Goal: Information Seeking & Learning: Learn about a topic

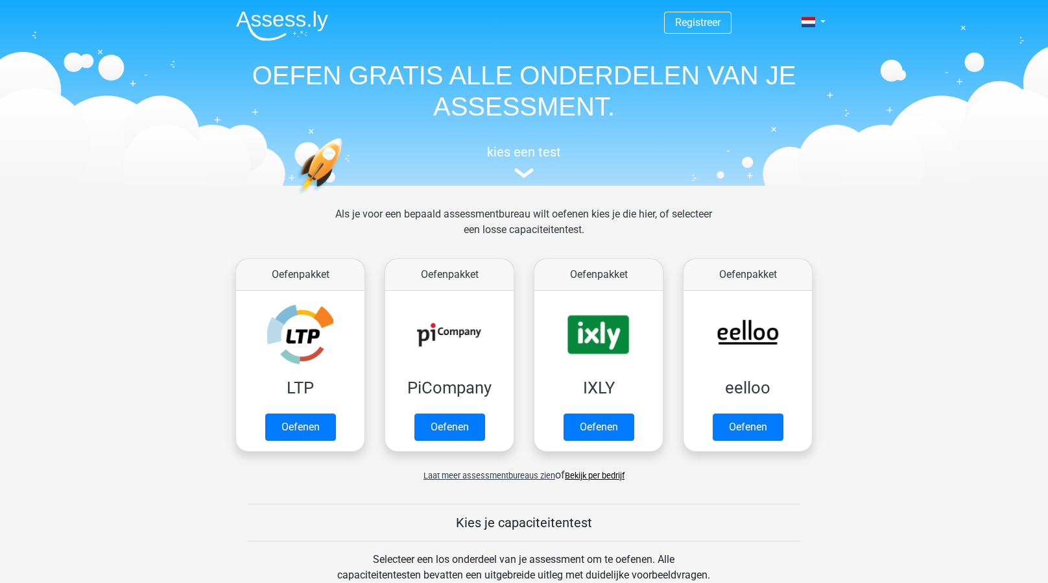
scroll to position [503, 0]
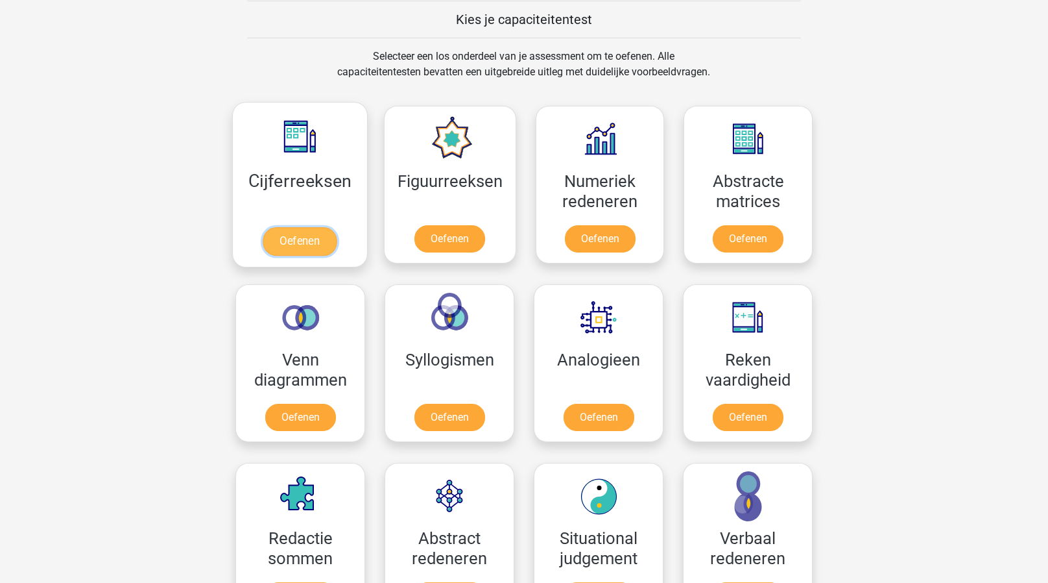
click at [309, 227] on link "Oefenen" at bounding box center [300, 241] width 74 height 29
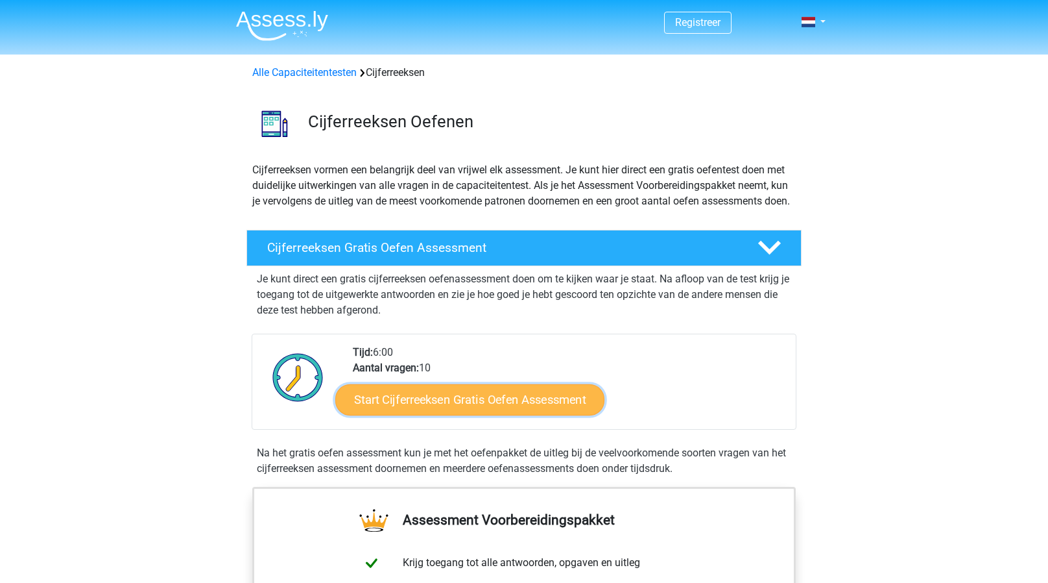
click at [473, 415] on link "Start Cijferreeksen Gratis Oefen Assessment" at bounding box center [469, 398] width 269 height 31
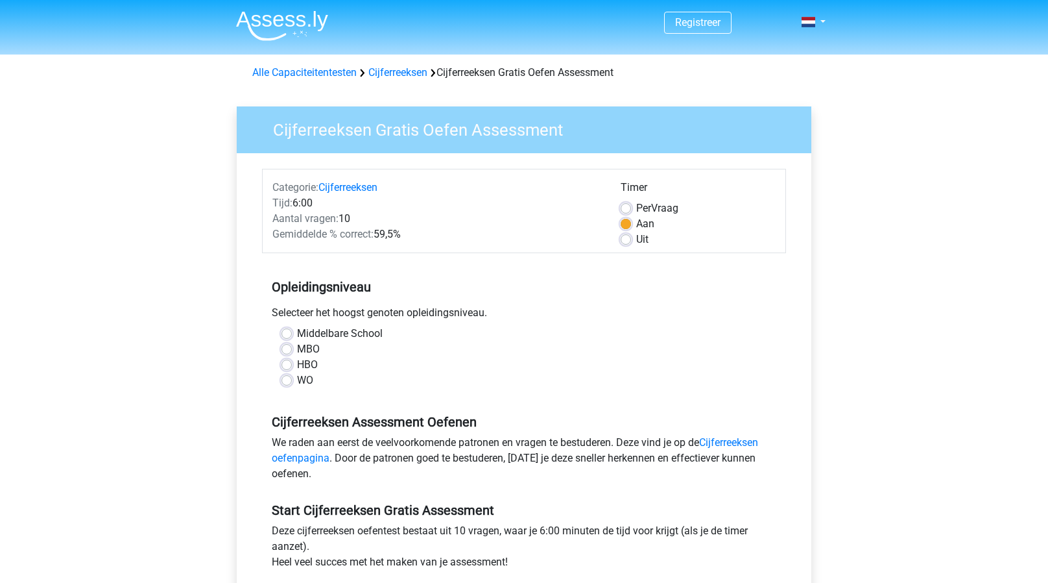
click at [313, 359] on label "HBO" at bounding box center [307, 365] width 21 height 16
click at [292, 359] on input "HBO" at bounding box center [287, 363] width 10 height 13
radio input "true"
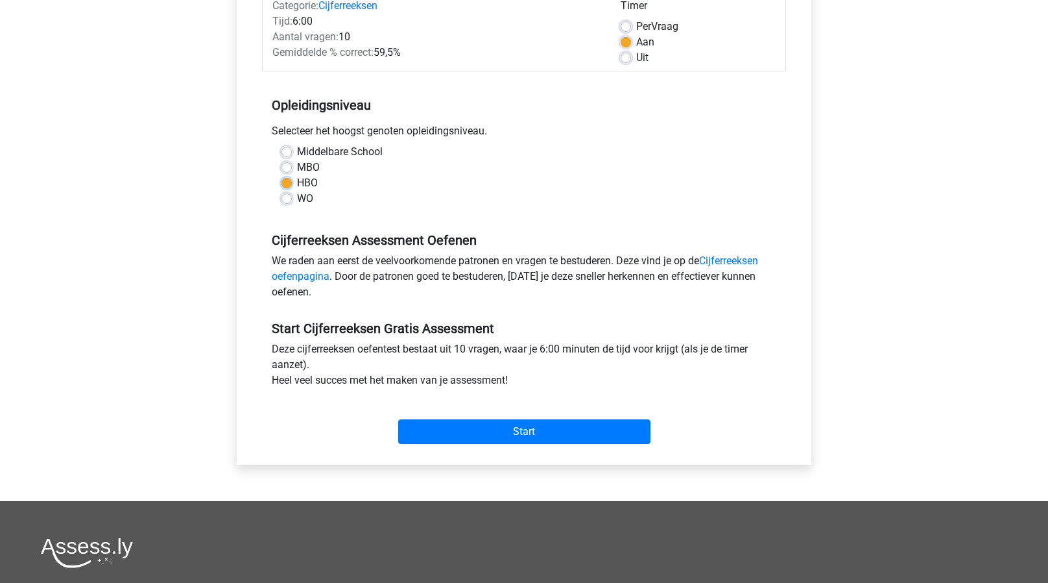
scroll to position [186, 0]
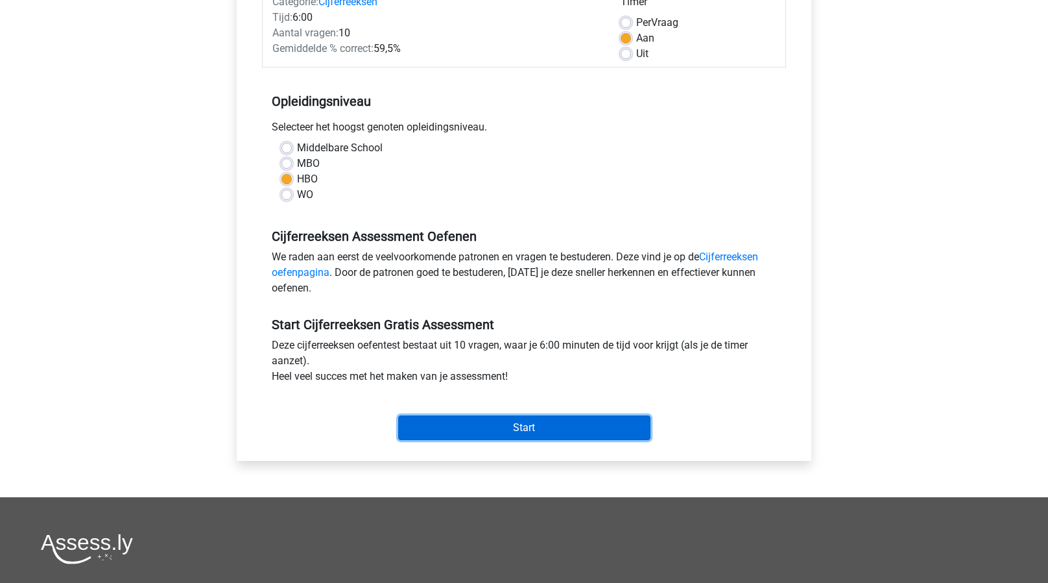
click at [563, 429] on input "Start" at bounding box center [524, 427] width 252 height 25
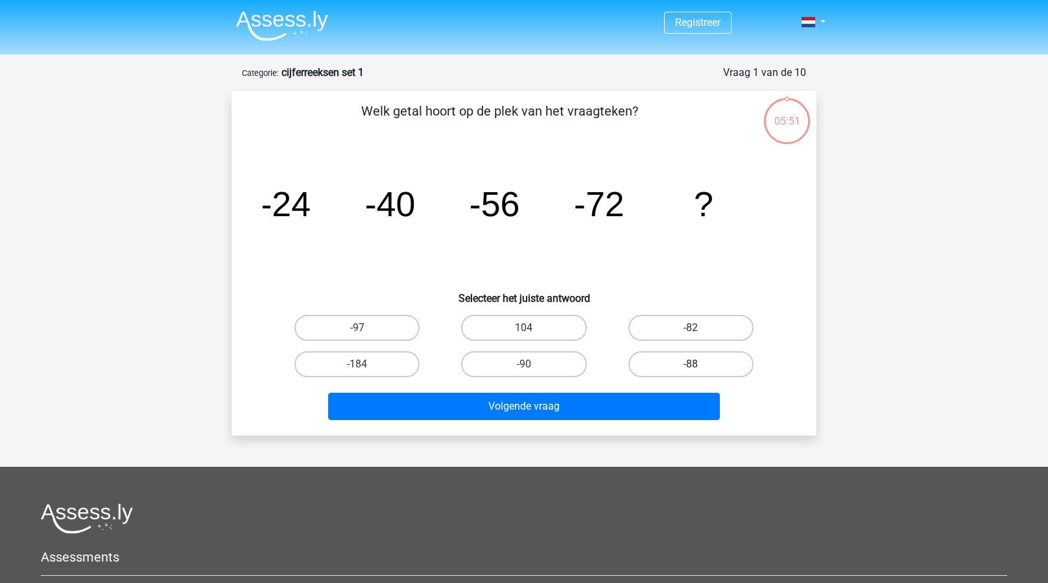
click at [685, 362] on label "-88" at bounding box center [691, 364] width 125 height 26
click at [691, 364] on input "-88" at bounding box center [695, 368] width 8 height 8
radio input "true"
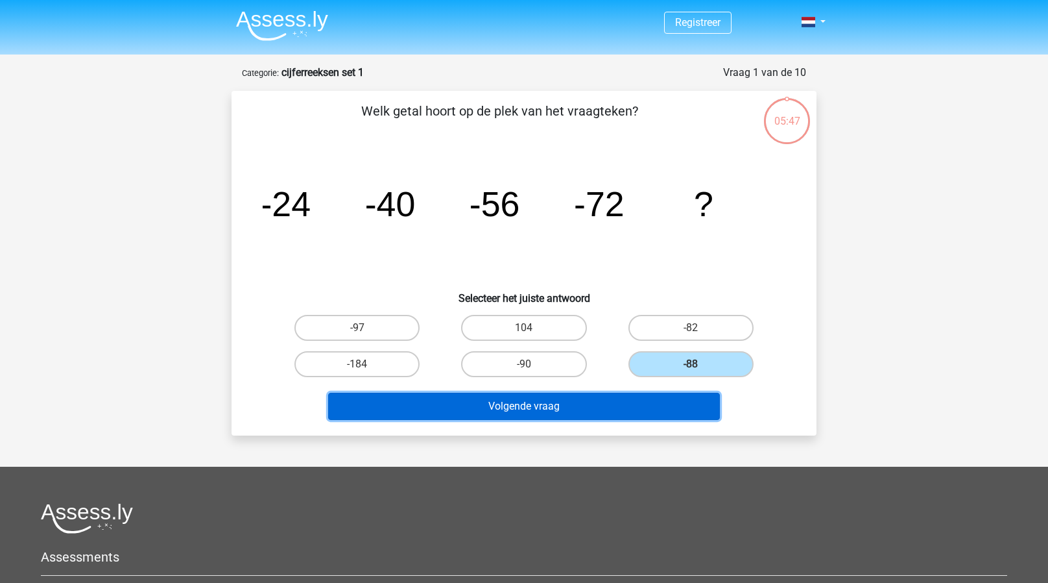
click at [542, 396] on button "Volgende vraag" at bounding box center [524, 406] width 393 height 27
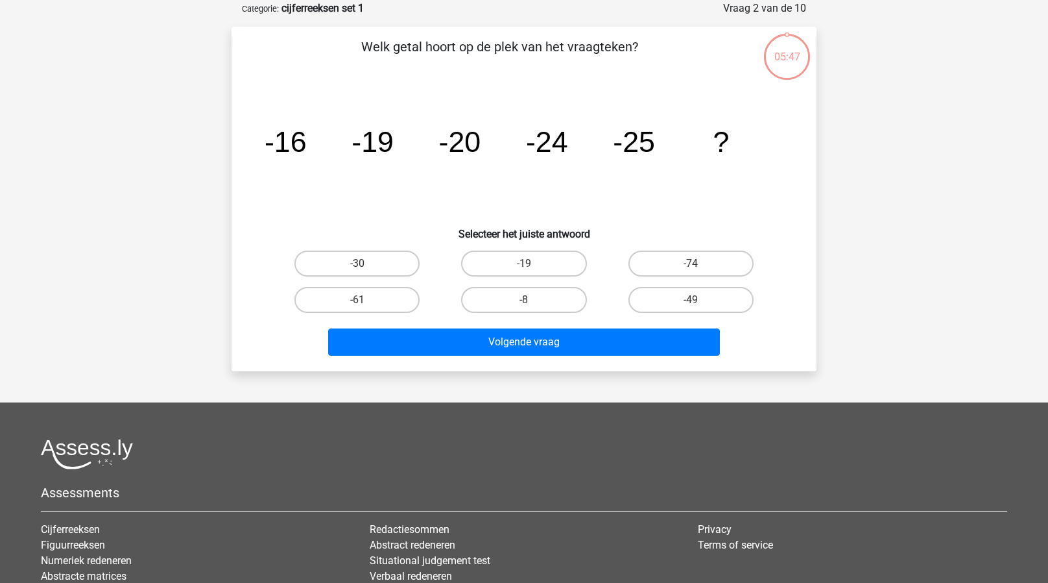
scroll to position [65, 0]
click at [380, 266] on label "-30" at bounding box center [357, 263] width 125 height 26
click at [366, 266] on input "-30" at bounding box center [361, 267] width 8 height 8
radio input "true"
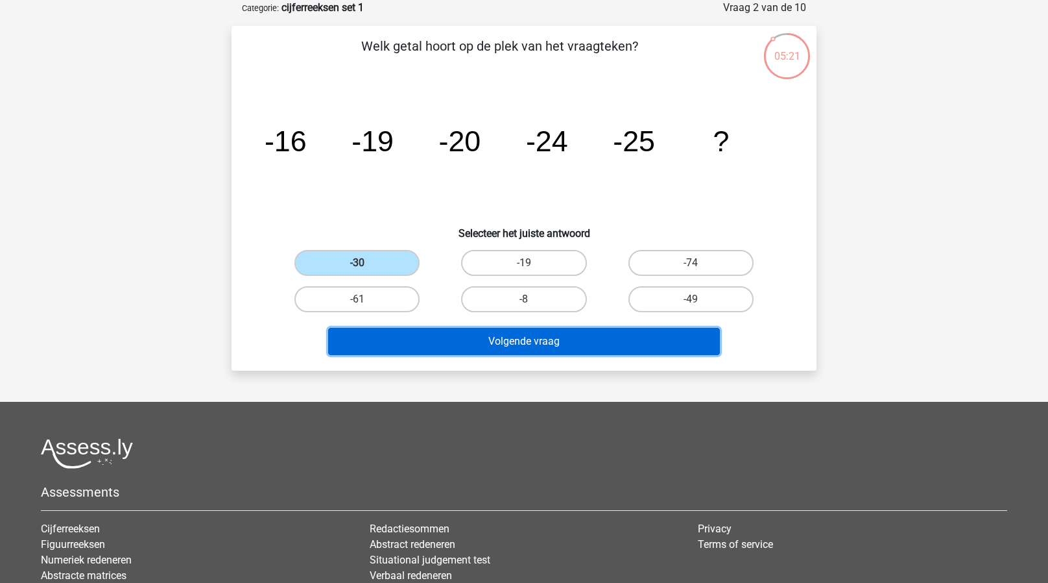
click at [471, 346] on button "Volgende vraag" at bounding box center [524, 341] width 393 height 27
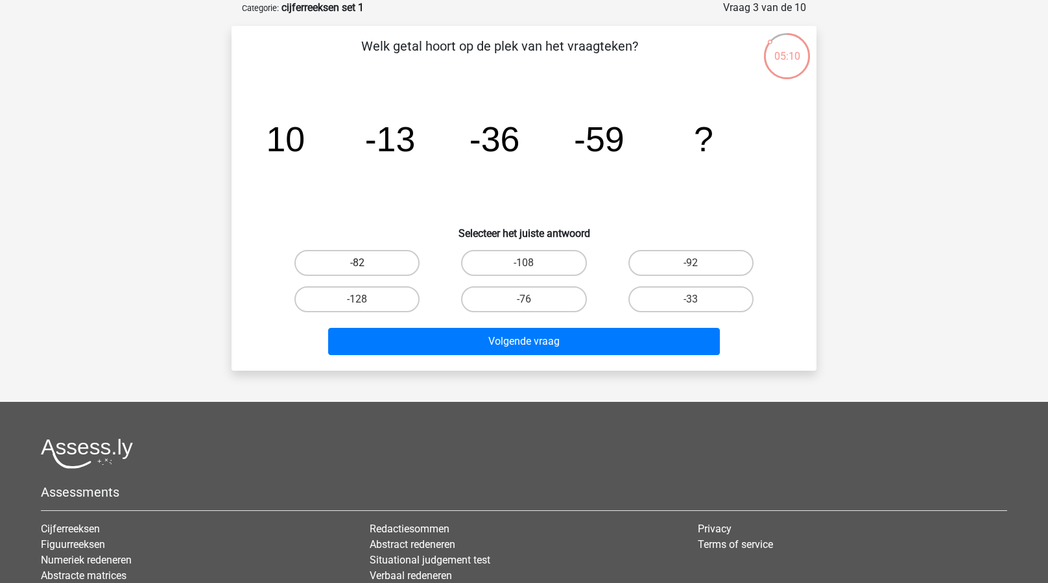
click at [376, 263] on label "-82" at bounding box center [357, 263] width 125 height 26
click at [366, 263] on input "-82" at bounding box center [361, 267] width 8 height 8
radio input "true"
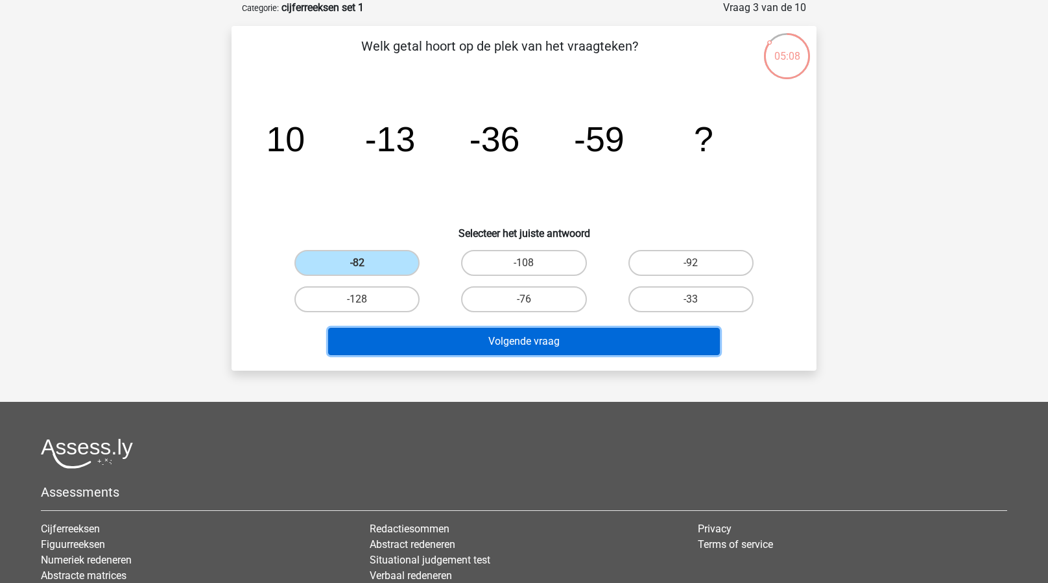
click at [431, 332] on button "Volgende vraag" at bounding box center [524, 341] width 393 height 27
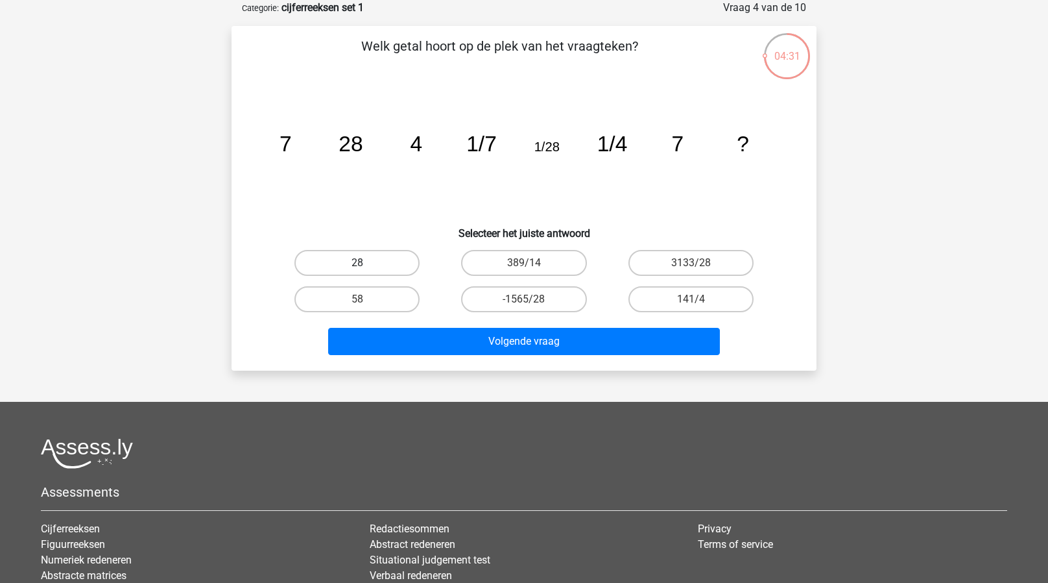
click at [387, 254] on label "28" at bounding box center [357, 263] width 125 height 26
click at [366, 263] on input "28" at bounding box center [361, 267] width 8 height 8
radio input "true"
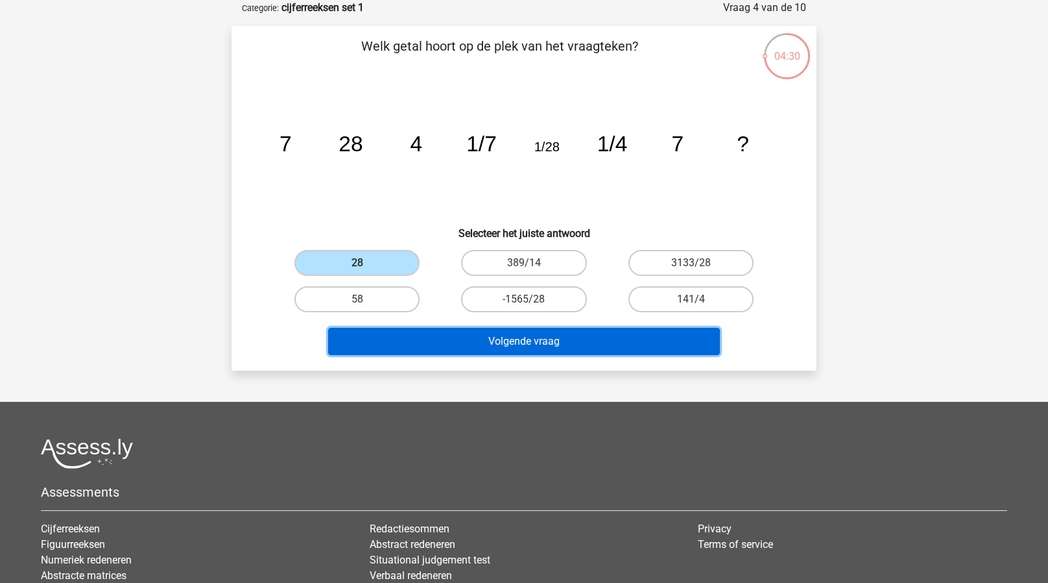
click at [452, 343] on button "Volgende vraag" at bounding box center [524, 341] width 393 height 27
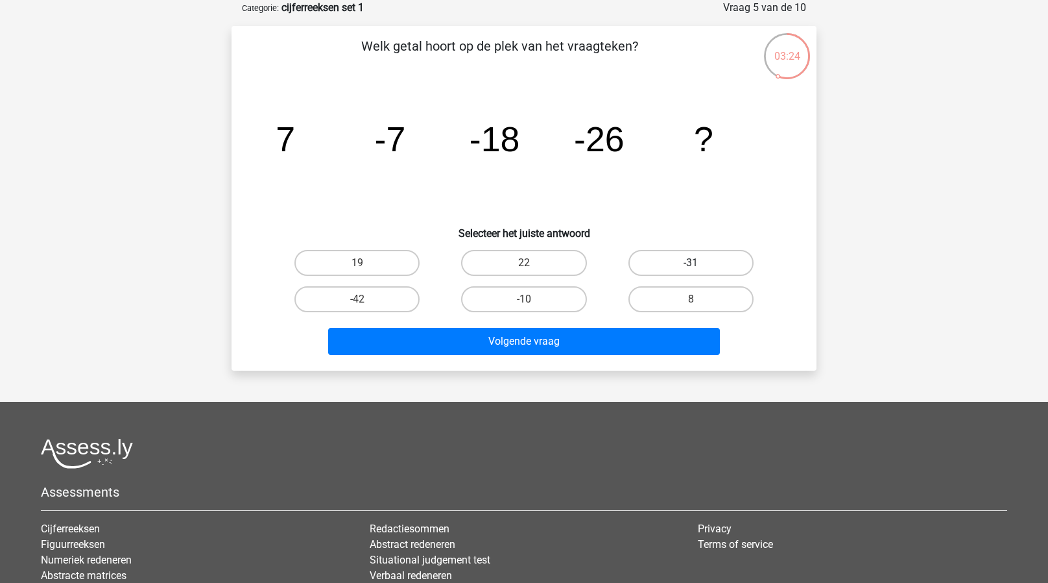
click at [668, 260] on label "-31" at bounding box center [691, 263] width 125 height 26
click at [691, 263] on input "-31" at bounding box center [695, 267] width 8 height 8
radio input "true"
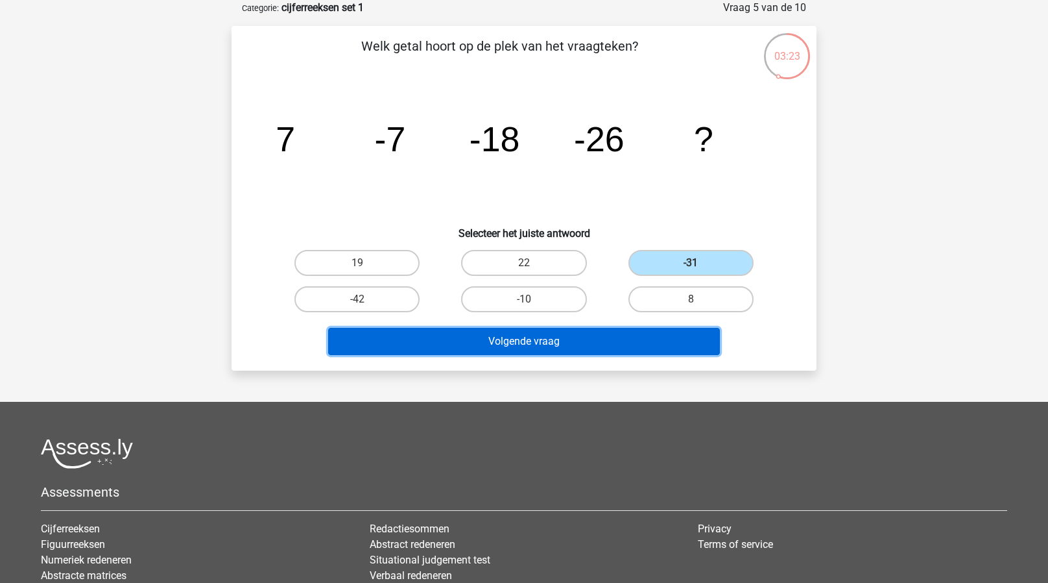
click at [590, 335] on button "Volgende vraag" at bounding box center [524, 341] width 393 height 27
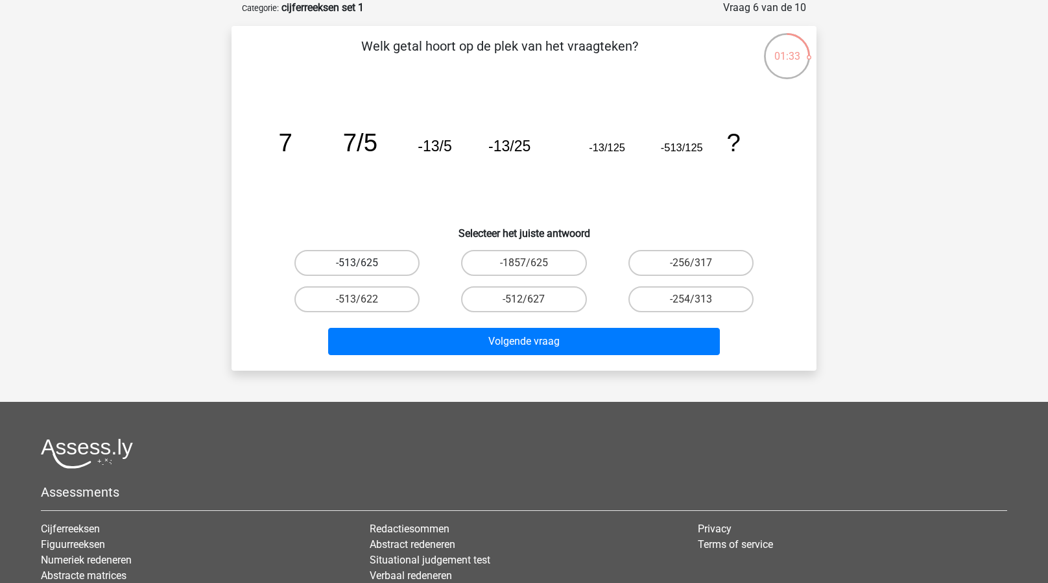
click at [380, 260] on label "-513/625" at bounding box center [357, 263] width 125 height 26
click at [366, 263] on input "-513/625" at bounding box center [361, 267] width 8 height 8
radio input "true"
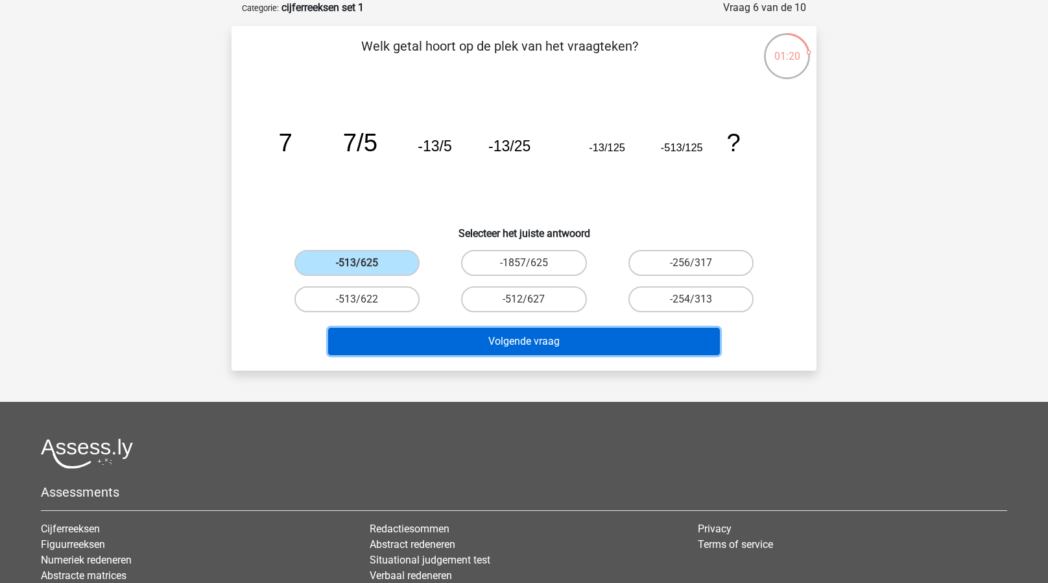
click at [420, 335] on button "Volgende vraag" at bounding box center [524, 341] width 393 height 27
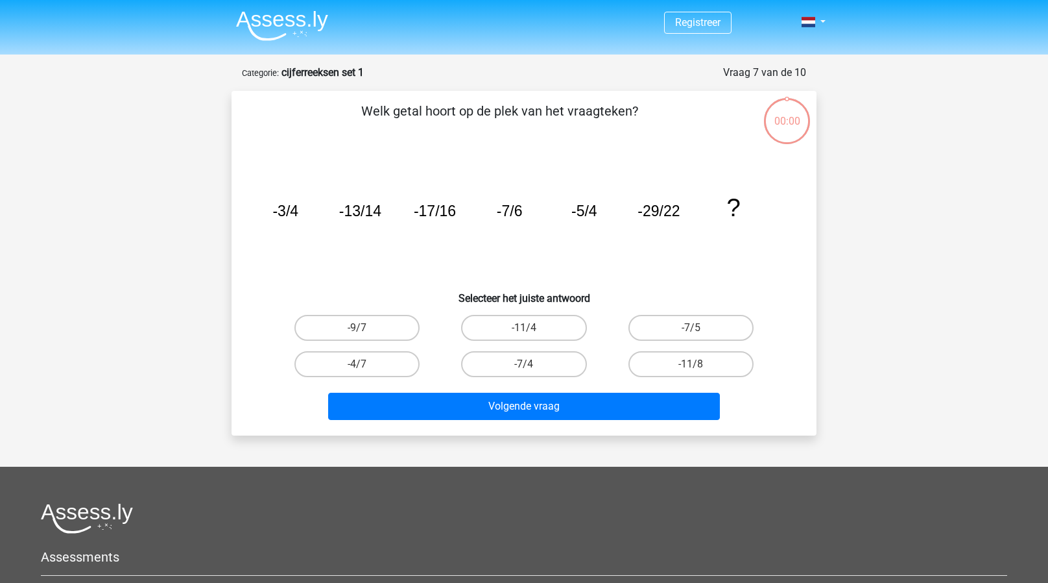
scroll to position [65, 0]
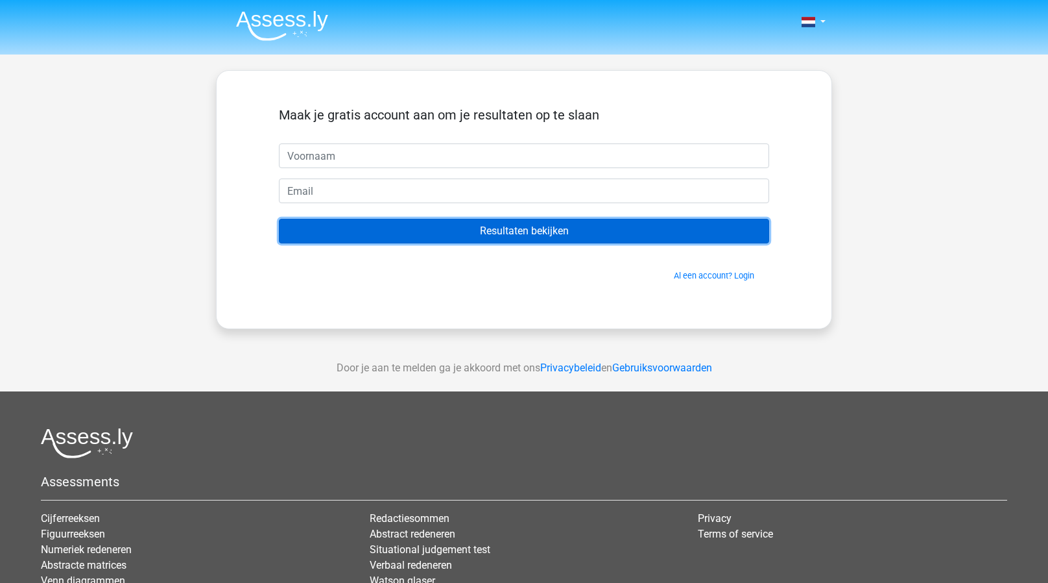
drag, startPoint x: 490, startPoint y: 332, endPoint x: 553, endPoint y: 230, distance: 118.8
click at [553, 230] on input "Resultaten bekijken" at bounding box center [524, 231] width 490 height 25
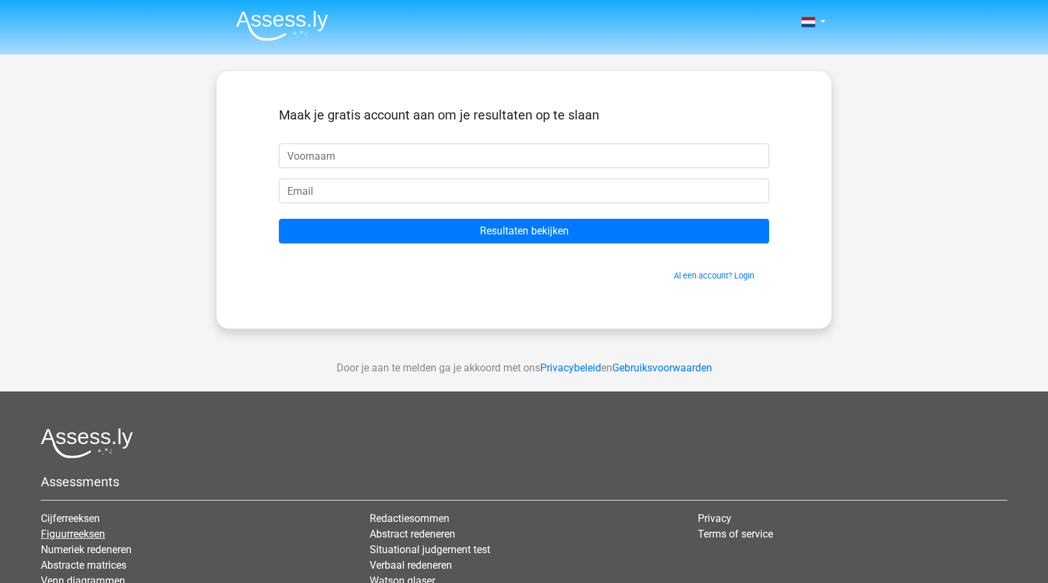
click at [86, 539] on link "Figuurreeksen" at bounding box center [73, 533] width 64 height 12
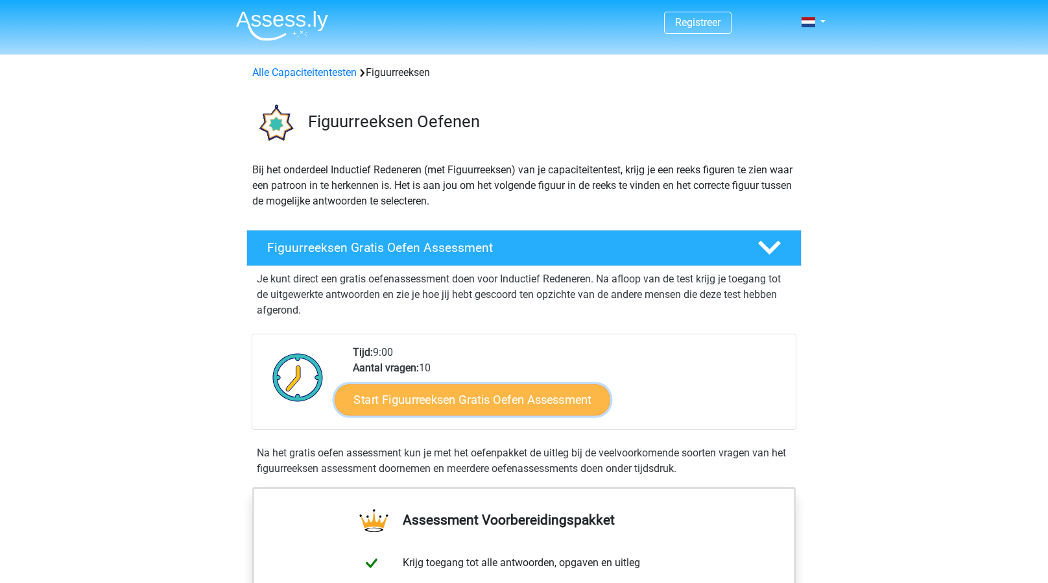
click at [454, 398] on link "Start Figuurreeksen Gratis Oefen Assessment" at bounding box center [472, 398] width 275 height 31
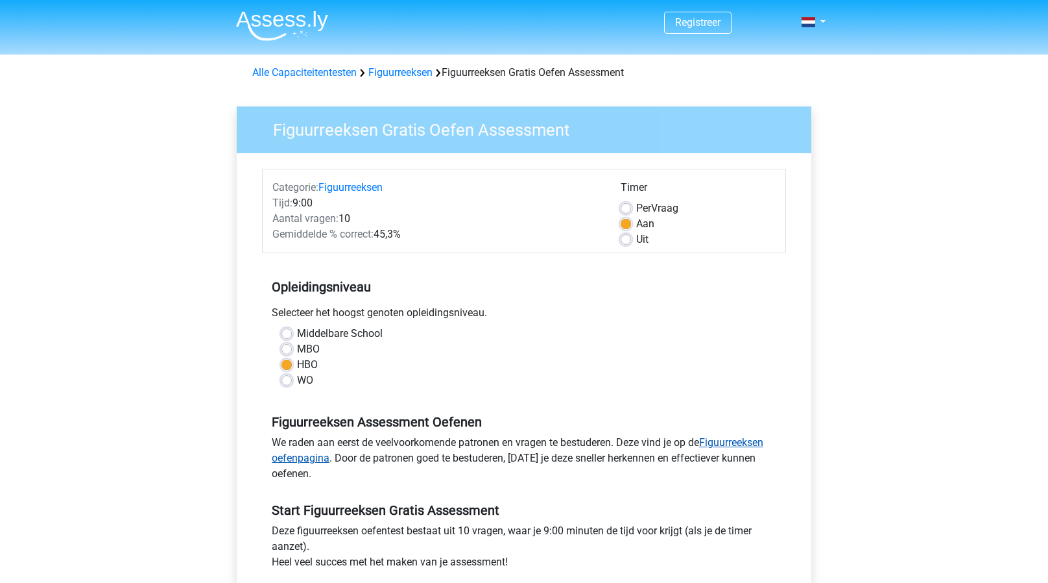
click at [731, 444] on link "Figuurreeksen oefenpagina" at bounding box center [518, 450] width 492 height 28
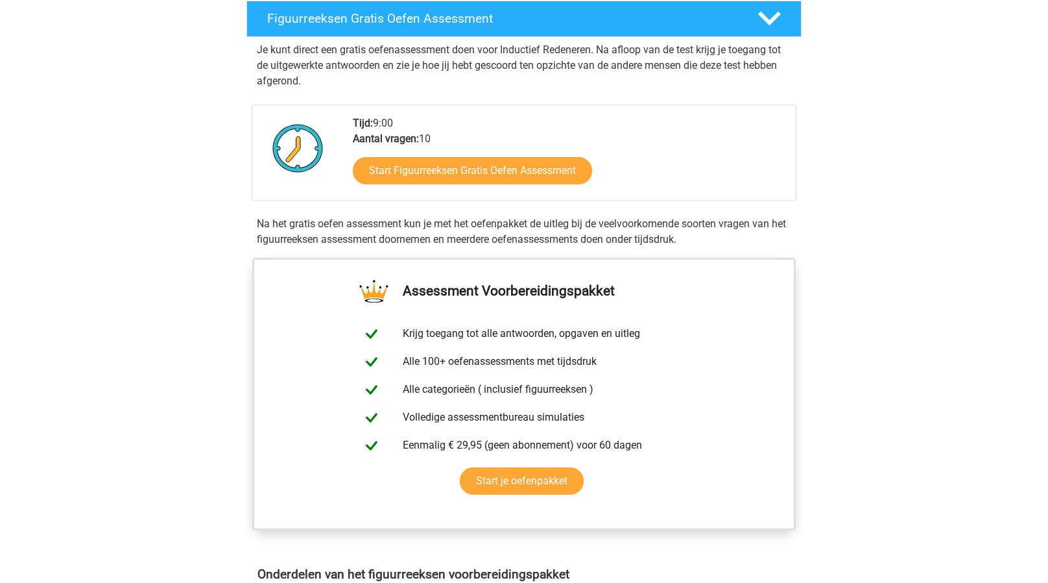
scroll to position [234, 0]
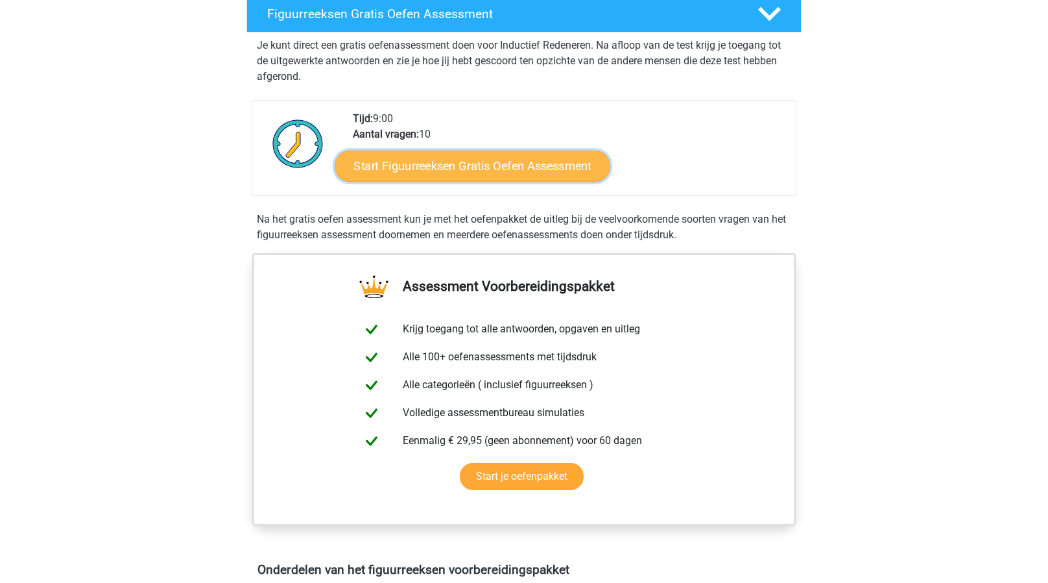
click at [529, 166] on link "Start Figuurreeksen Gratis Oefen Assessment" at bounding box center [472, 165] width 275 height 31
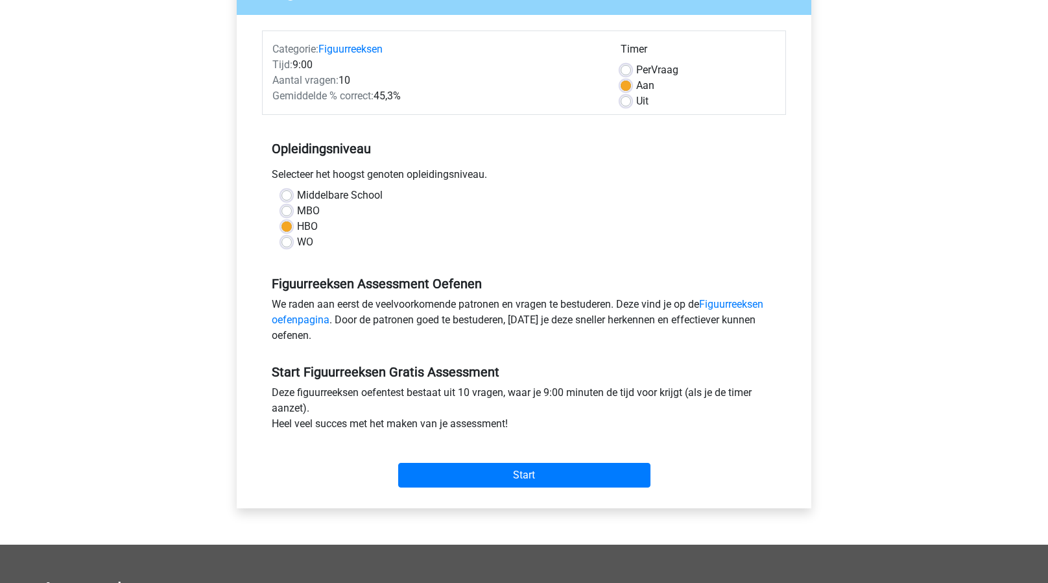
scroll to position [147, 0]
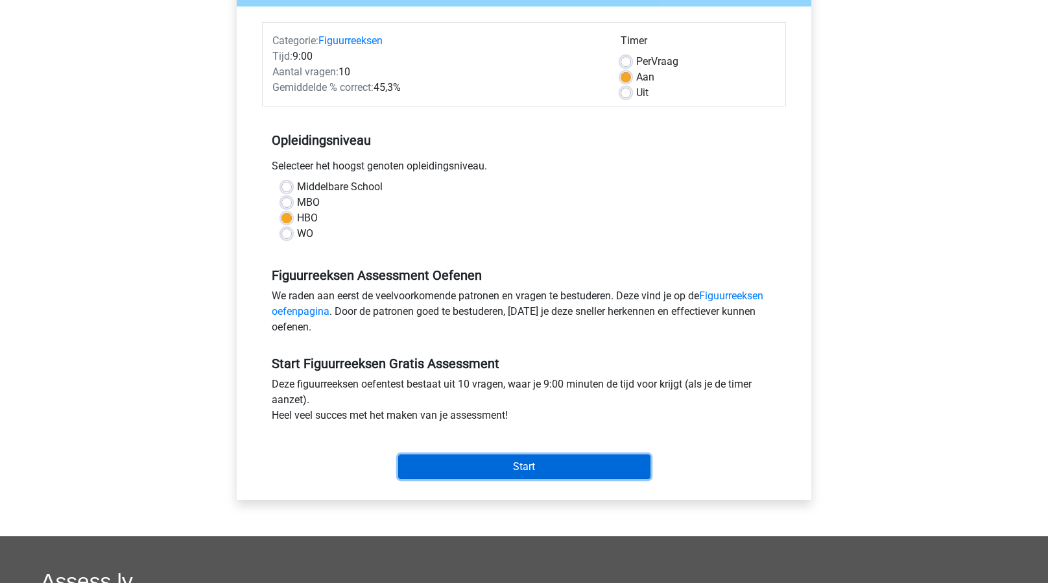
click at [540, 461] on input "Start" at bounding box center [524, 466] width 252 height 25
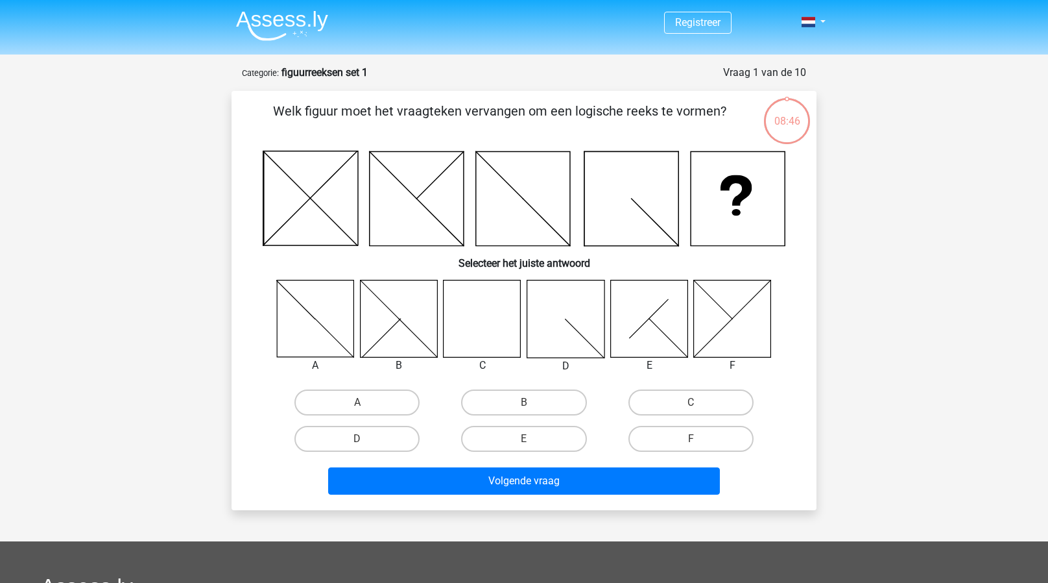
click at [490, 289] on icon at bounding box center [482, 318] width 77 height 77
click at [671, 402] on label "C" at bounding box center [691, 402] width 125 height 26
click at [691, 402] on input "C" at bounding box center [695, 406] width 8 height 8
radio input "true"
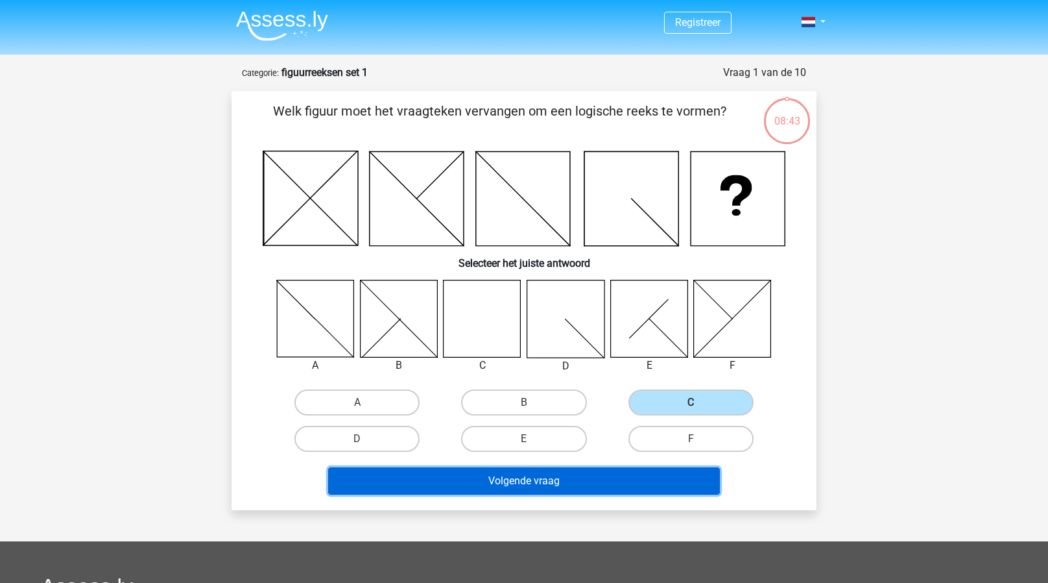
click at [595, 474] on button "Volgende vraag" at bounding box center [524, 480] width 393 height 27
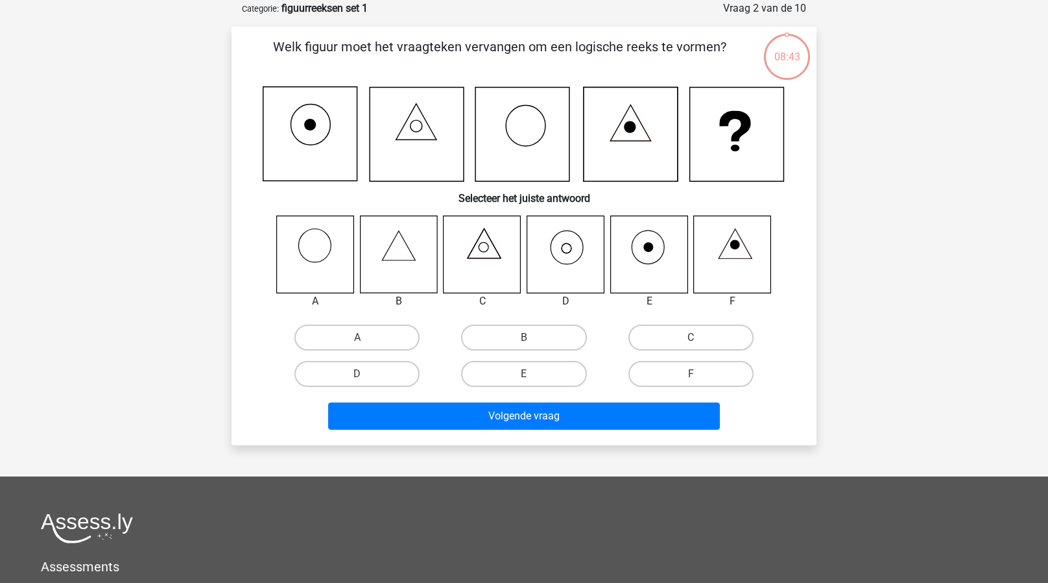
scroll to position [65, 0]
click at [396, 373] on label "D" at bounding box center [357, 373] width 125 height 26
click at [366, 373] on input "D" at bounding box center [361, 377] width 8 height 8
radio input "true"
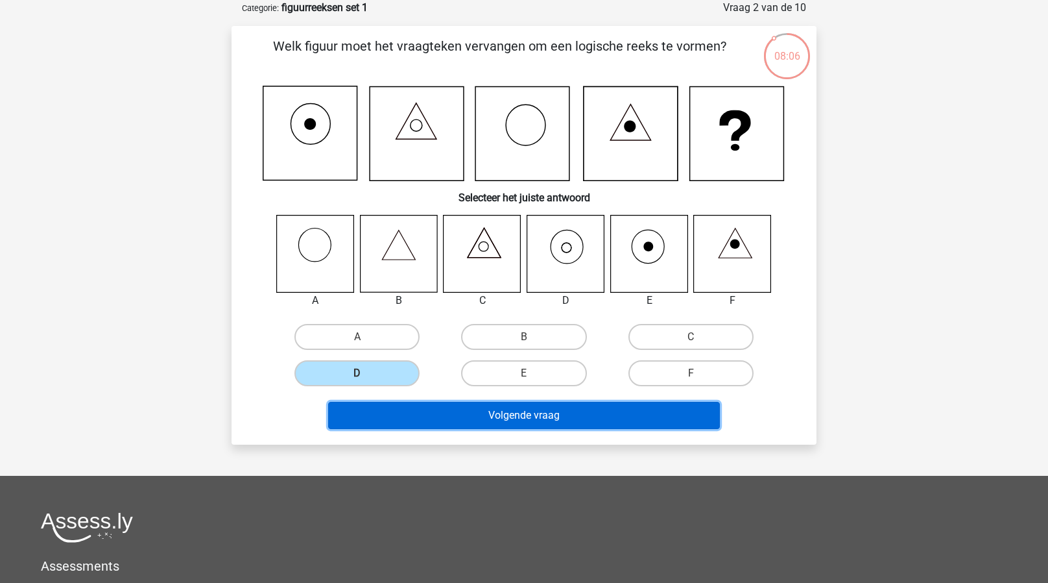
click at [490, 415] on button "Volgende vraag" at bounding box center [524, 415] width 393 height 27
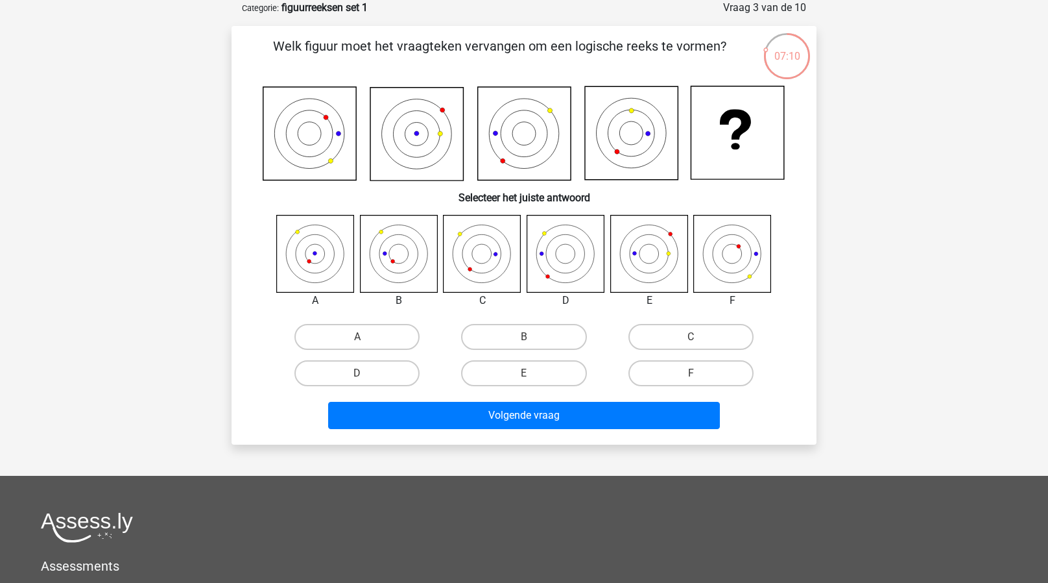
click at [384, 250] on icon at bounding box center [398, 253] width 77 height 77
click at [522, 337] on label "B" at bounding box center [523, 337] width 125 height 26
click at [524, 337] on input "B" at bounding box center [528, 341] width 8 height 8
radio input "true"
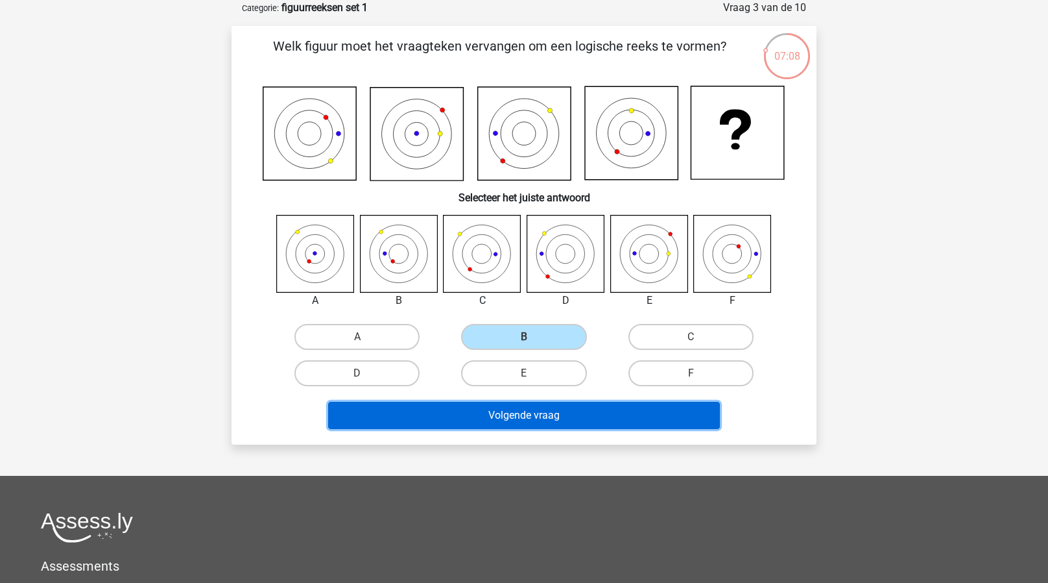
click at [501, 414] on button "Volgende vraag" at bounding box center [524, 415] width 393 height 27
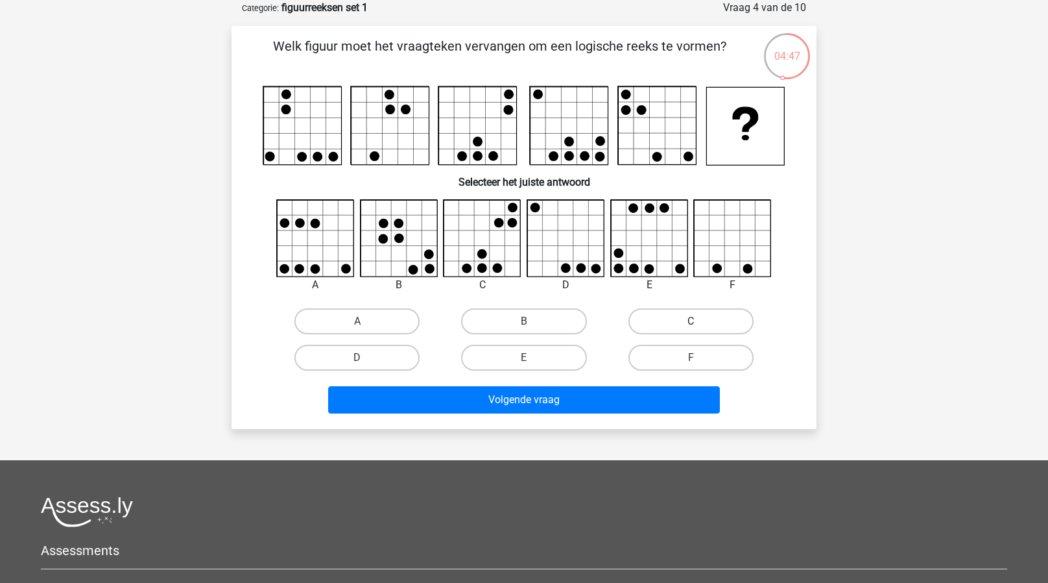
click at [651, 319] on label "C" at bounding box center [691, 321] width 125 height 26
click at [691, 321] on input "C" at bounding box center [695, 325] width 8 height 8
radio input "true"
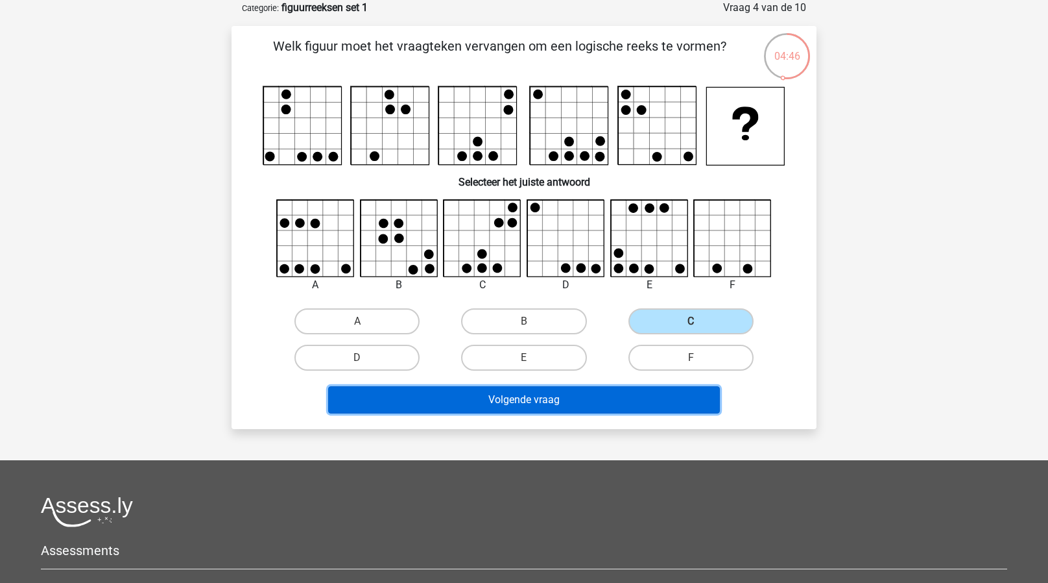
click at [563, 391] on button "Volgende vraag" at bounding box center [524, 399] width 393 height 27
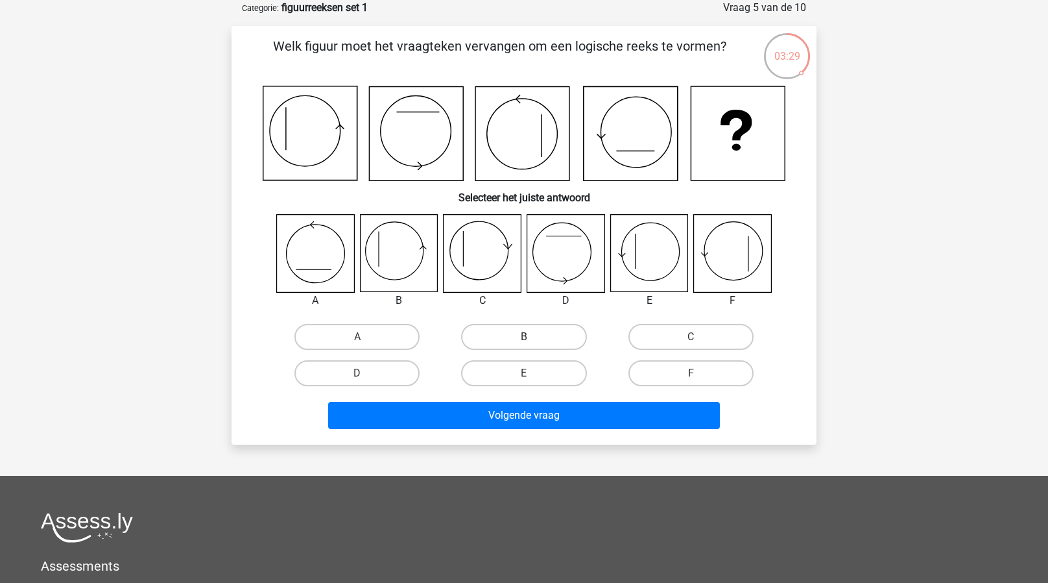
click at [502, 341] on label "B" at bounding box center [523, 337] width 125 height 26
click at [524, 341] on input "B" at bounding box center [528, 341] width 8 height 8
radio input "true"
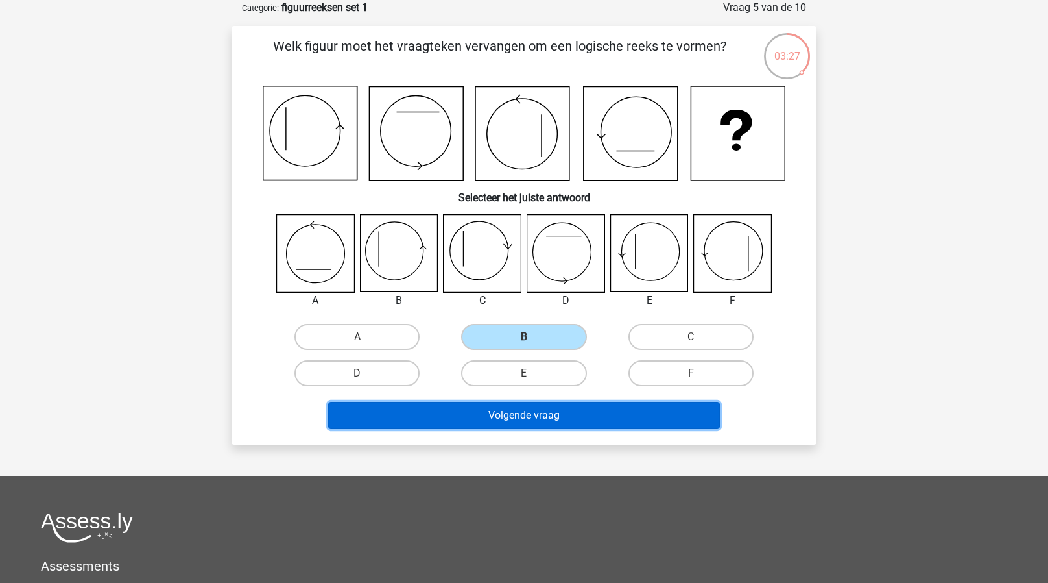
click at [474, 411] on button "Volgende vraag" at bounding box center [524, 415] width 393 height 27
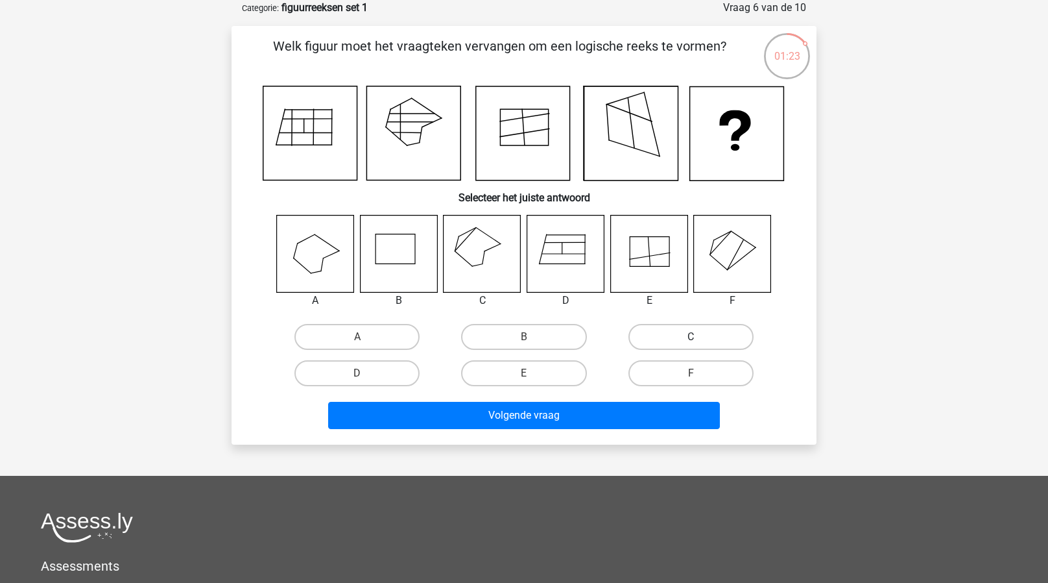
click at [672, 339] on label "C" at bounding box center [691, 337] width 125 height 26
click at [691, 339] on input "C" at bounding box center [695, 341] width 8 height 8
radio input "true"
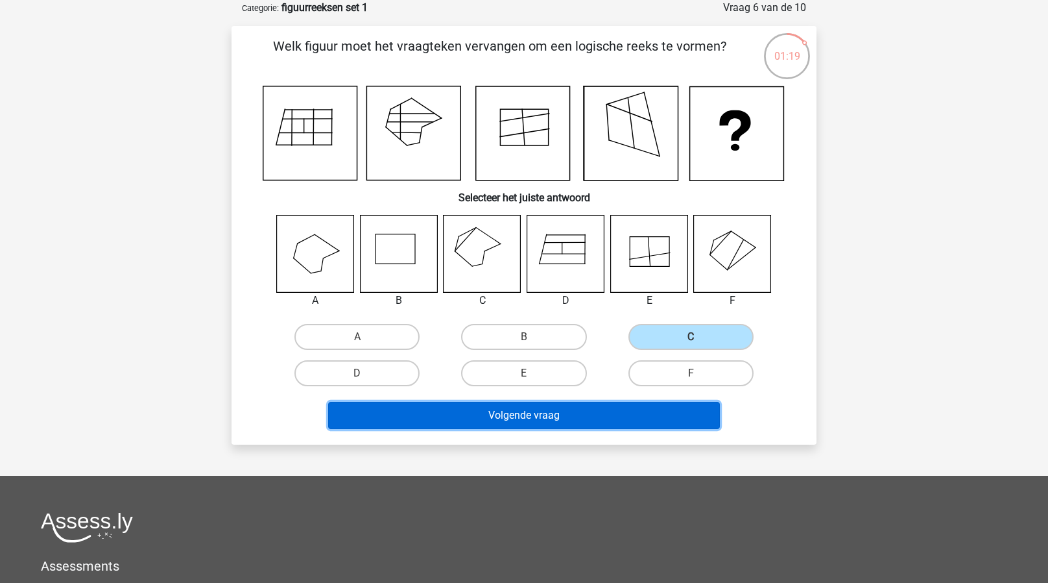
click at [661, 411] on button "Volgende vraag" at bounding box center [524, 415] width 393 height 27
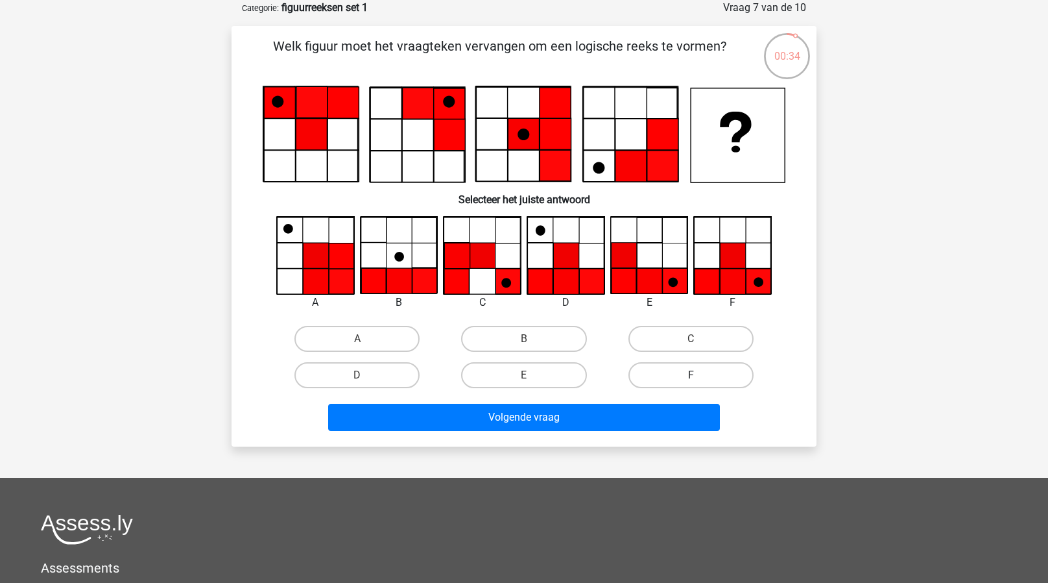
click at [668, 372] on label "F" at bounding box center [691, 375] width 125 height 26
click at [691, 375] on input "F" at bounding box center [695, 379] width 8 height 8
radio input "true"
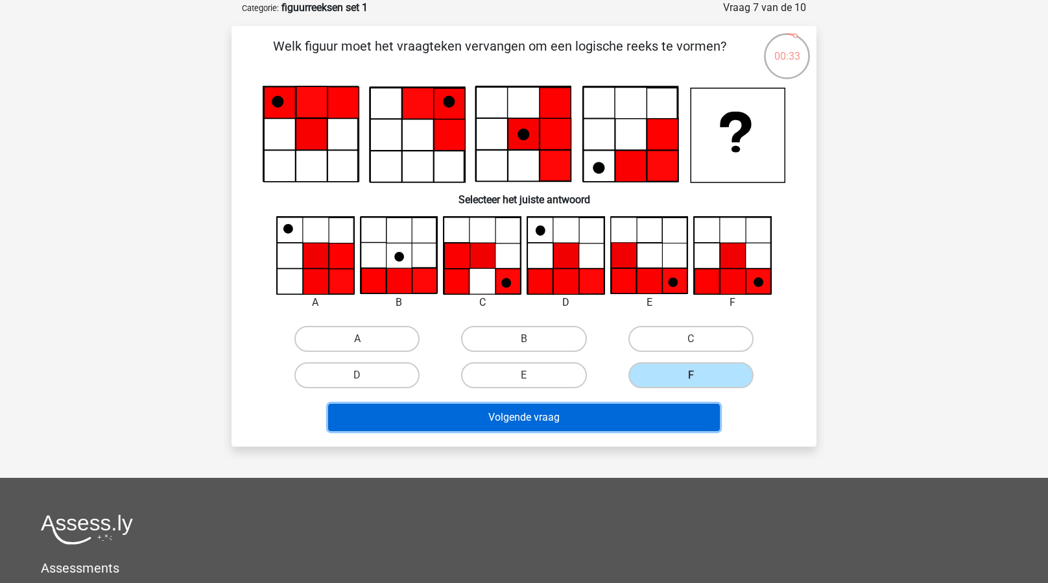
click at [590, 413] on button "Volgende vraag" at bounding box center [524, 417] width 393 height 27
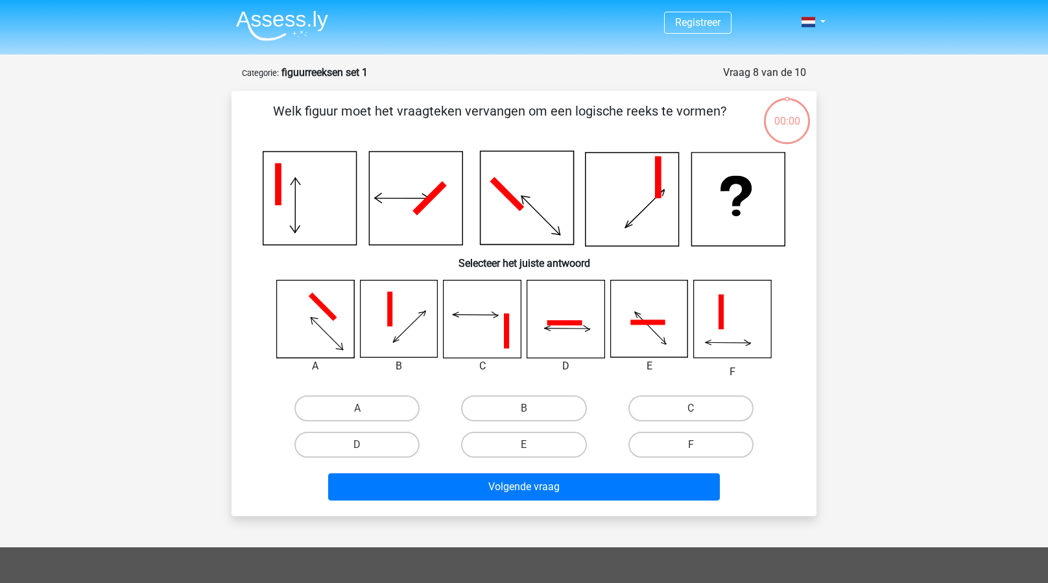
scroll to position [65, 0]
